Goal: Task Accomplishment & Management: Manage account settings

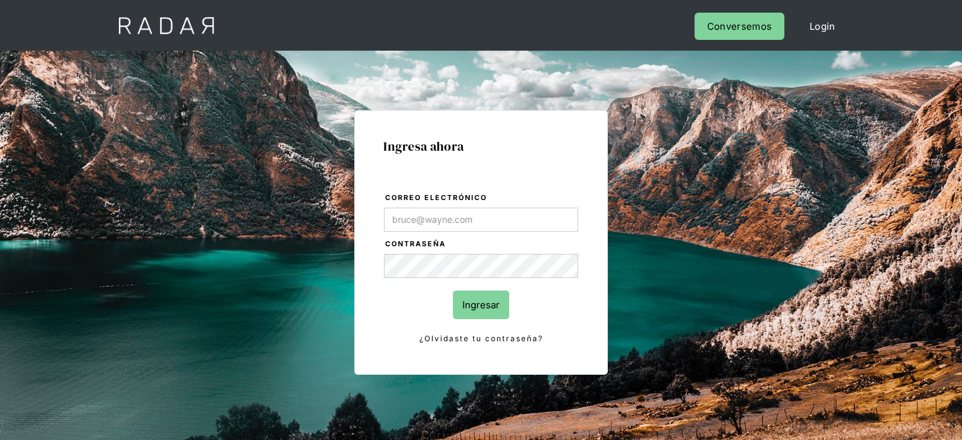
click at [426, 223] on input "Correo electrónico" at bounding box center [481, 219] width 194 height 24
type input "[EMAIL_ADDRESS][DOMAIN_NAME]"
click at [458, 297] on input "Ingresar" at bounding box center [481, 304] width 56 height 28
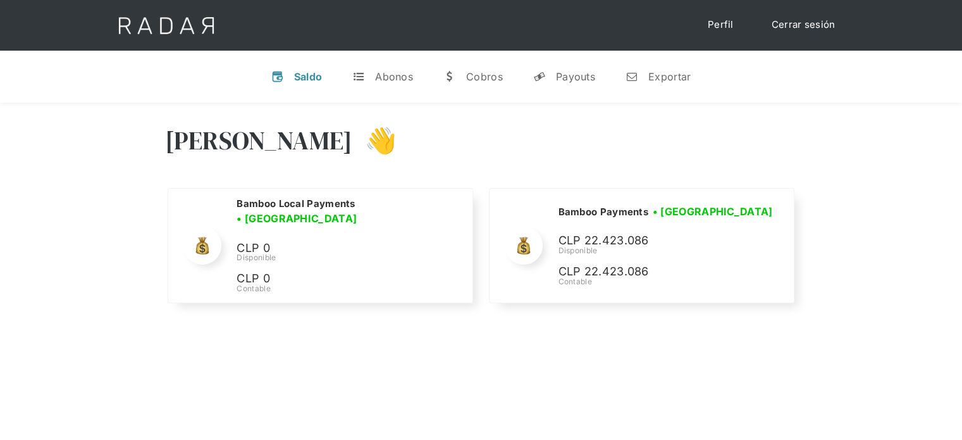
click at [716, 142] on div "[PERSON_NAME] 👋" at bounding box center [481, 150] width 632 height 76
